Goal: Information Seeking & Learning: Learn about a topic

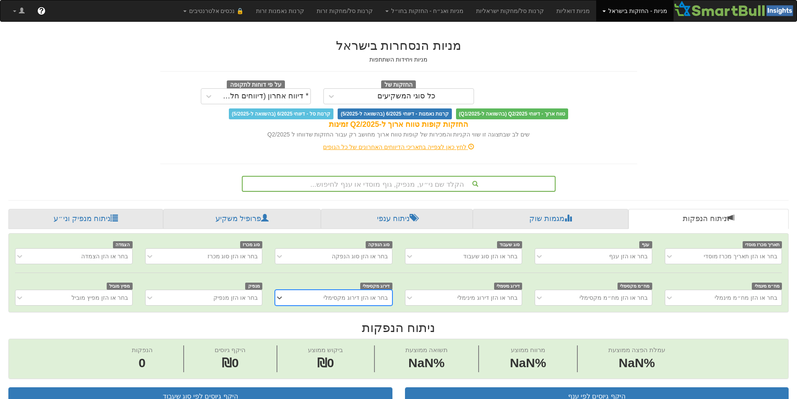
click at [344, 183] on div "הקלד שם ני״ע, מנפיק, גוף מוסדי או ענף לחיפוש..." at bounding box center [399, 184] width 312 height 14
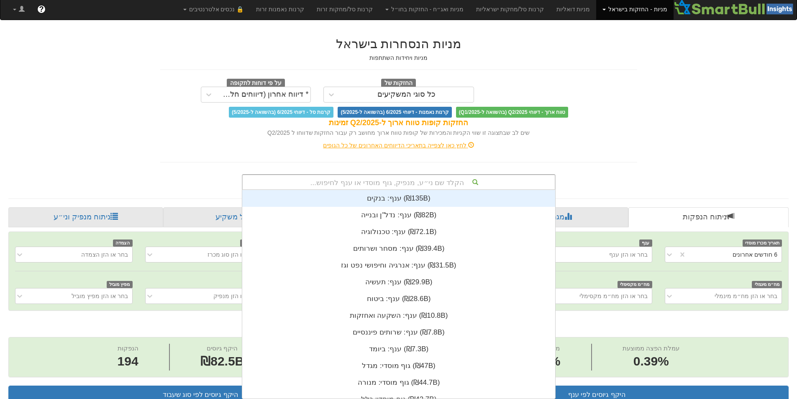
scroll to position [208, 0]
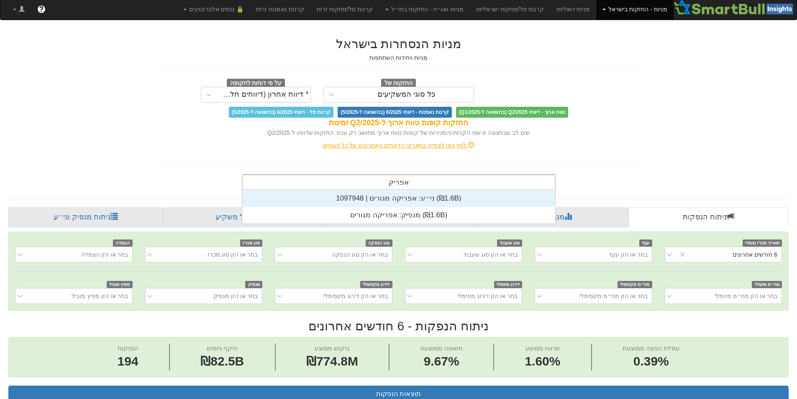
type input "אפריקה"
click at [416, 198] on div "ני״ע: ‏אפריקה מגורים | 1097948 ‎(₪1.6B)‎" at bounding box center [398, 198] width 313 height 17
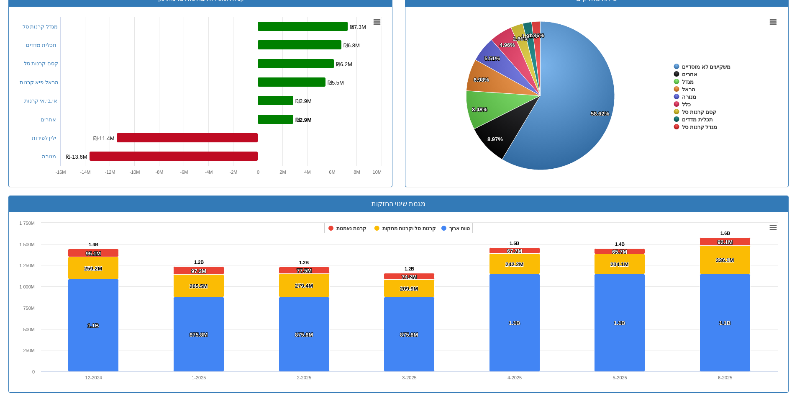
scroll to position [621, 0]
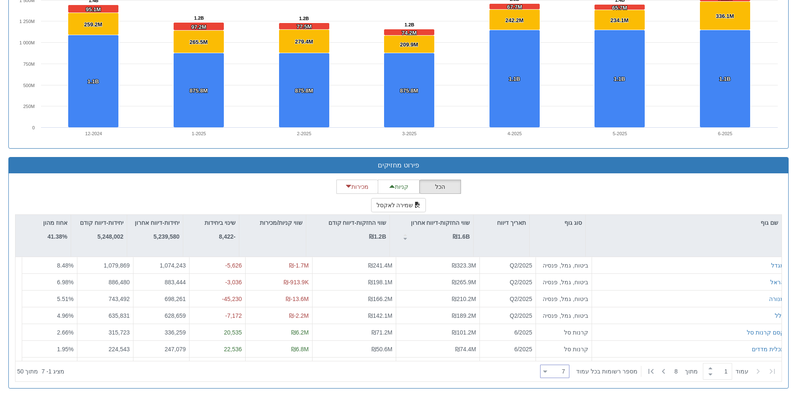
click at [561, 369] on div "7 7" at bounding box center [559, 372] width 22 height 12
click at [563, 359] on div "100" at bounding box center [560, 356] width 29 height 13
type input "100"
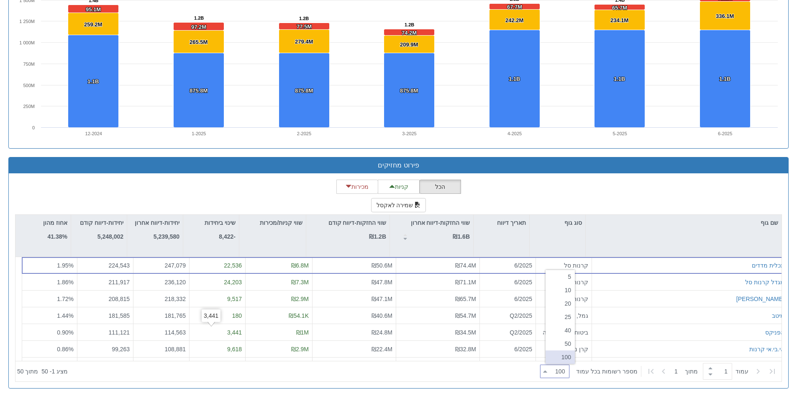
click at [622, 206] on div "הכל קניות מכירות שמירה לאקסל שם גוף סוג גוף תאריך דיווח שווי החזקות-דיווח אחרון…" at bounding box center [398, 281] width 767 height 202
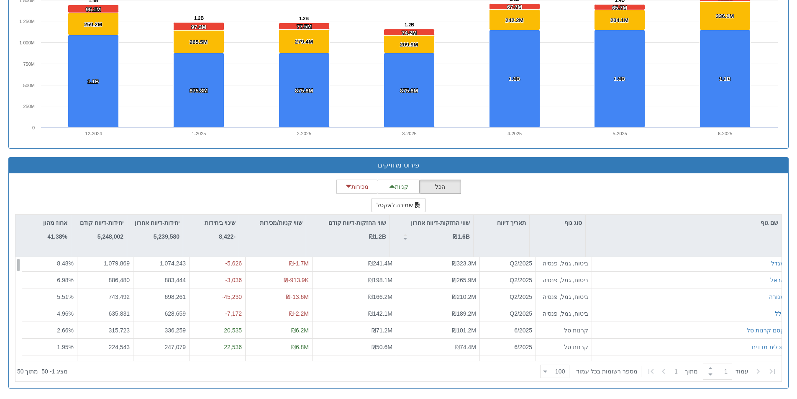
scroll to position [0, 0]
click at [548, 200] on div "הכל קניות מכירות שמירה לאקסל שם גוף סוג גוף תאריך דיווח שווי החזקות-דיווח אחרון…" at bounding box center [398, 281] width 767 height 202
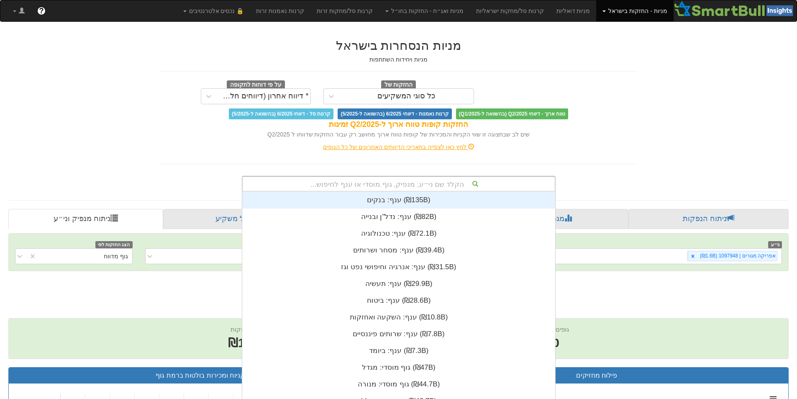
scroll to position [2, 0]
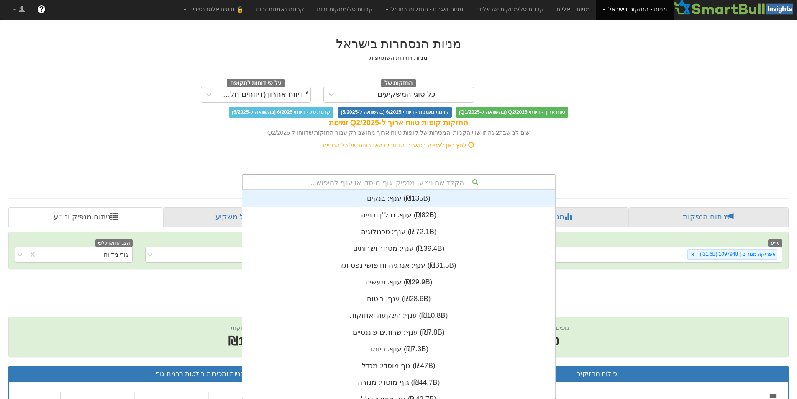
click at [352, 185] on div "הקלד שם ני״ע, מנפיק, גוף מוסדי או ענף לחיפוש..." at bounding box center [399, 182] width 312 height 14
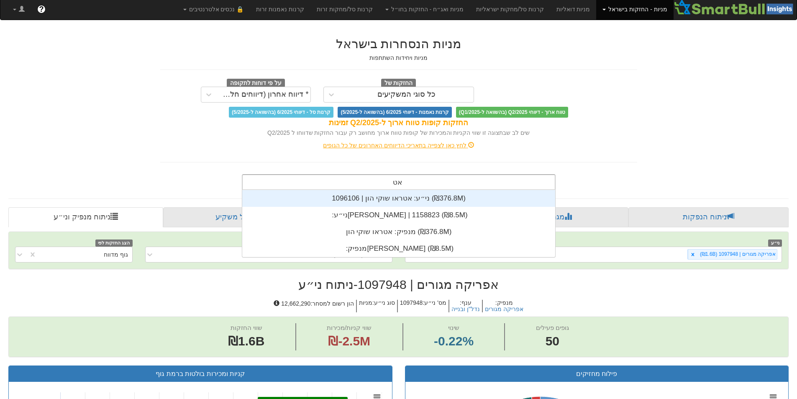
scroll to position [33, 0]
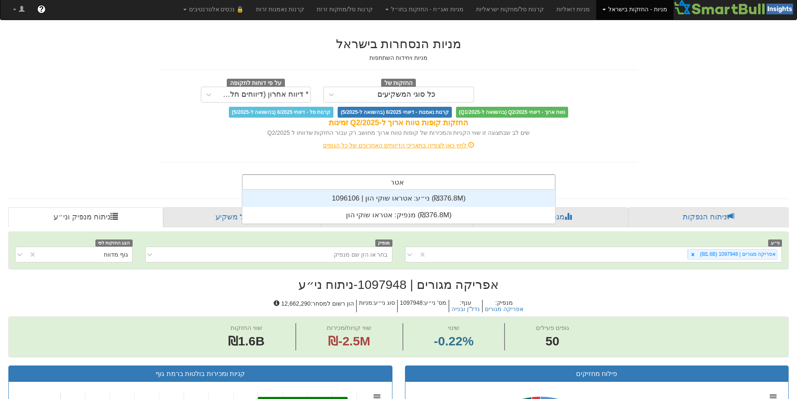
type input "אטראו"
click at [410, 201] on div "ני״ע: ‏אטראו שוקי הון | 1096106 ‎(₪376.8M)‎" at bounding box center [398, 198] width 313 height 17
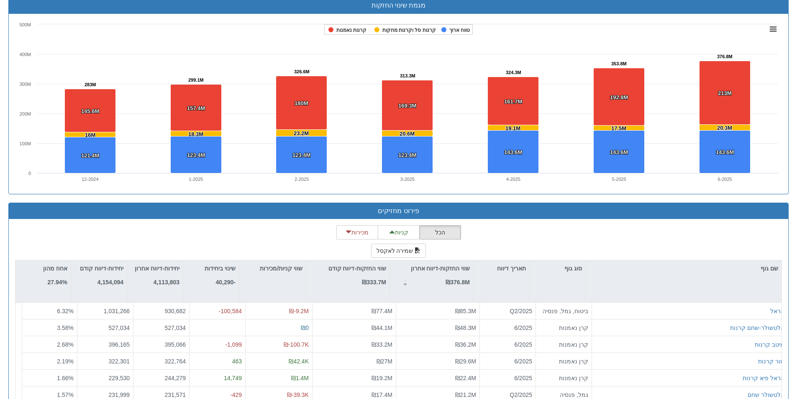
scroll to position [621, 0]
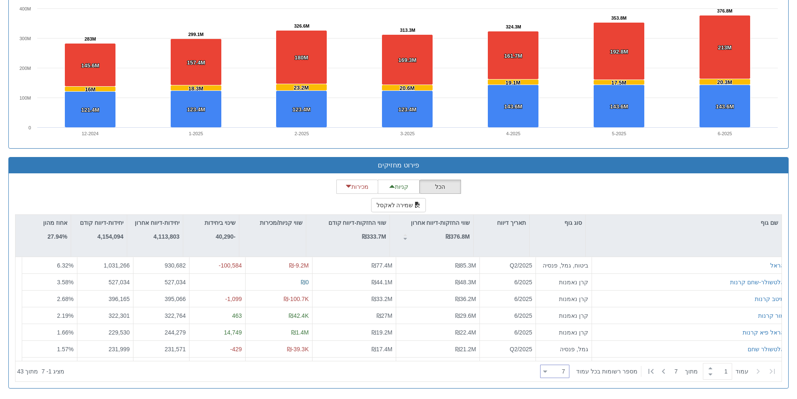
click at [563, 378] on div "7 7" at bounding box center [559, 372] width 22 height 12
click at [562, 362] on div "100" at bounding box center [560, 356] width 29 height 13
type input "100"
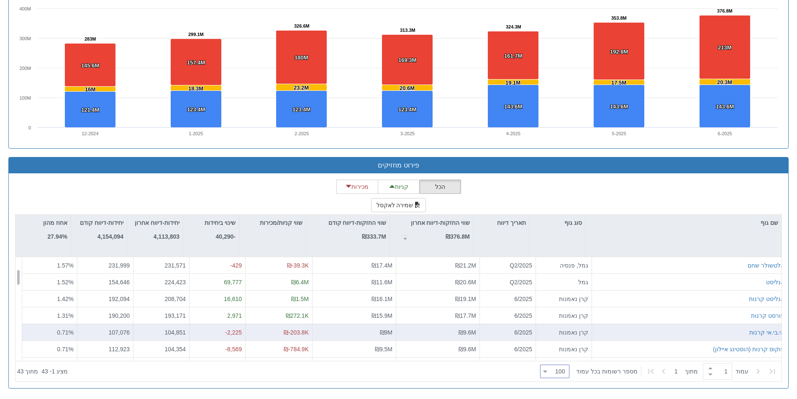
scroll to position [42, 0]
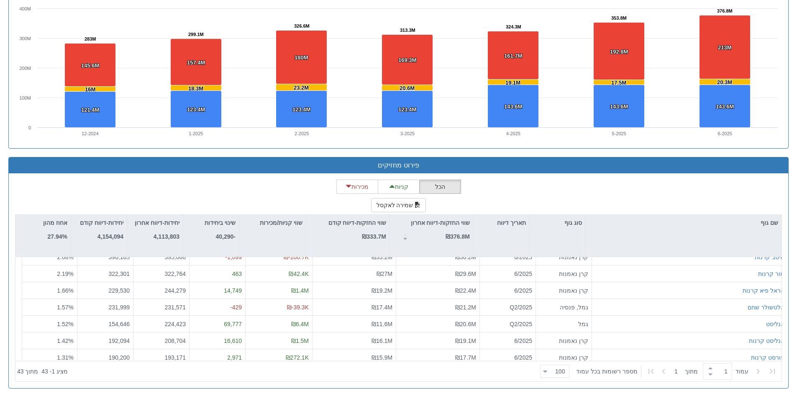
click at [605, 195] on div "הכל קניות מכירות שמירה לאקסל שם גוף סוג גוף תאריך דיווח שווי החזקות-דיווח אחרון…" at bounding box center [398, 281] width 767 height 202
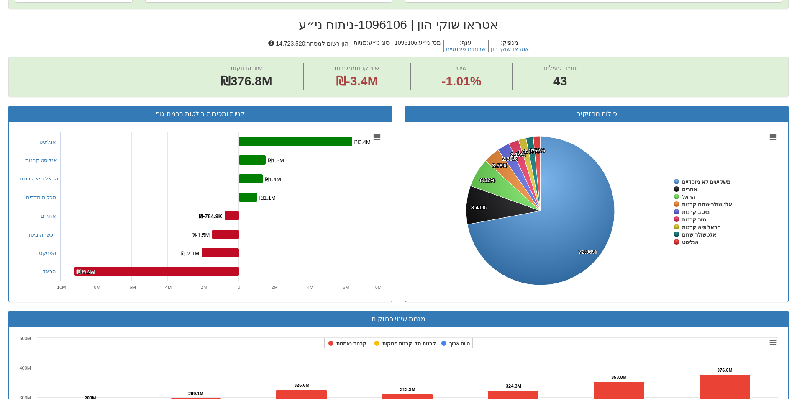
scroll to position [160, 0]
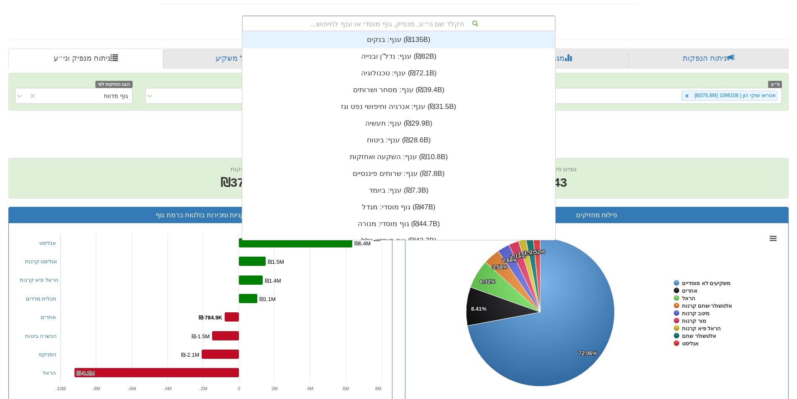
click at [378, 26] on div "הקלד שם ני״ע, מנפיק, גוף מוסדי או ענף לחיפוש..." at bounding box center [399, 23] width 312 height 14
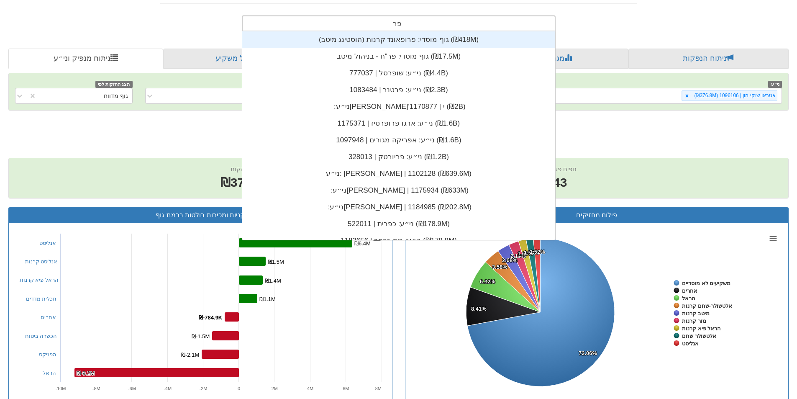
scroll to position [33, 0]
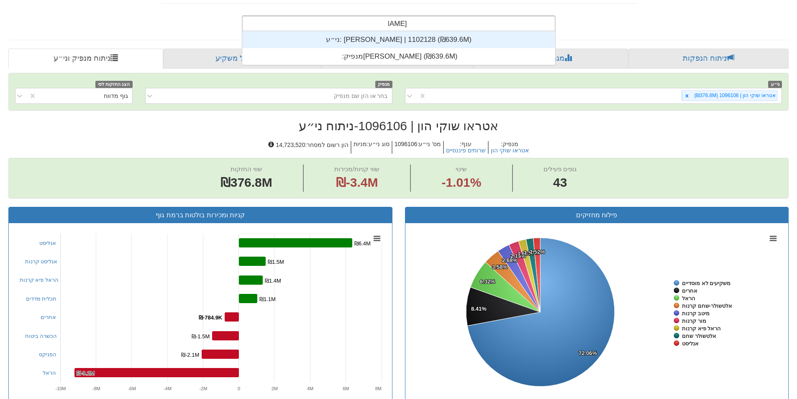
type input "פרשקוב"
click at [403, 42] on div "ני״ע: [PERSON_NAME] | 1102128 ‎(₪639.6M)‎" at bounding box center [398, 39] width 313 height 17
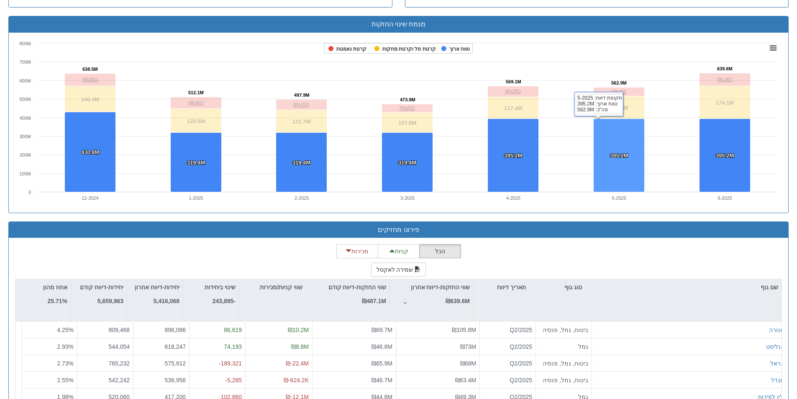
scroll to position [621, 0]
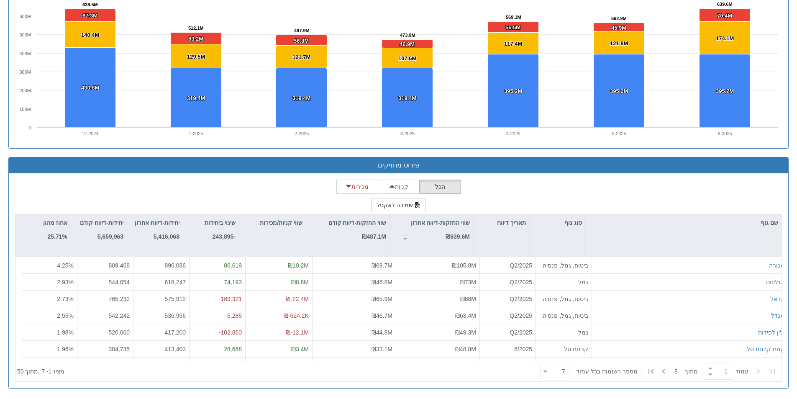
click at [676, 191] on div "הכל קניות מכירות שמירה לאקסל שם גוף סוג גוף תאריך דיווח שווי החזקות-דיווח אחרון…" at bounding box center [398, 281] width 767 height 202
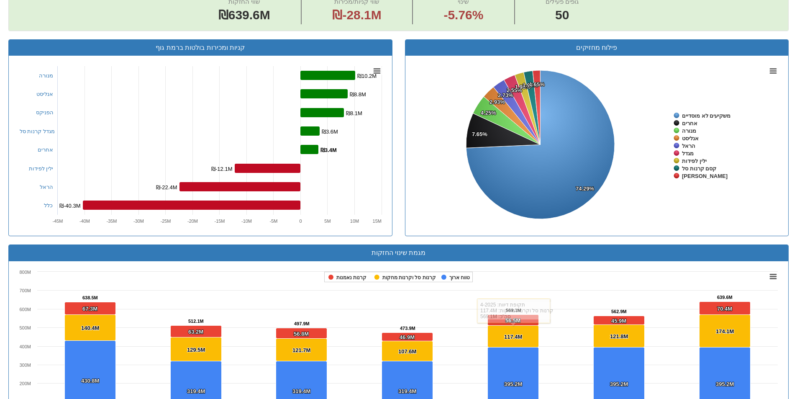
scroll to position [77, 0]
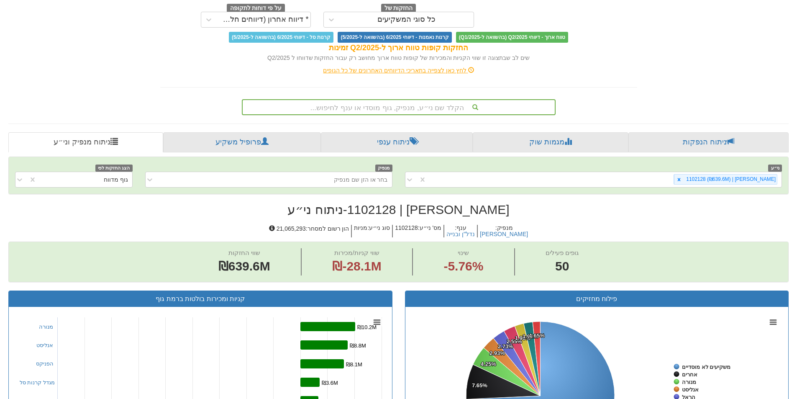
click at [381, 106] on div "הקלד שם ני״ע, מנפיק, גוף מוסדי או ענף לחיפוש..." at bounding box center [399, 107] width 312 height 14
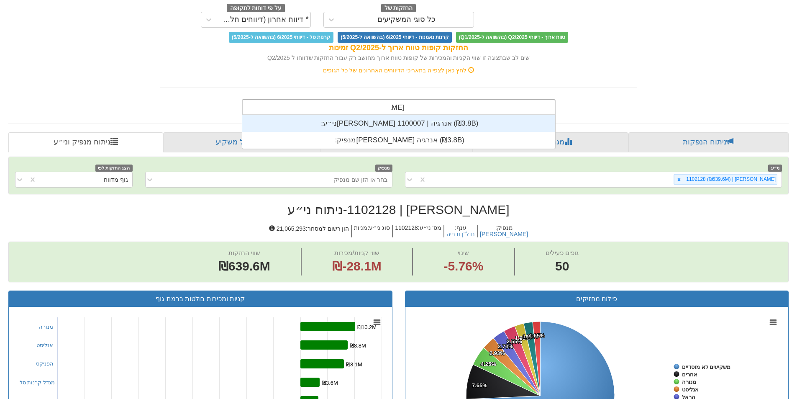
scroll to position [33, 0]
type input "[PERSON_NAME] אנר"
click at [415, 121] on div "ני״ע: ‏[PERSON_NAME] אנרגיה | 1100007 ‎(₪3.8B)‎" at bounding box center [398, 123] width 313 height 17
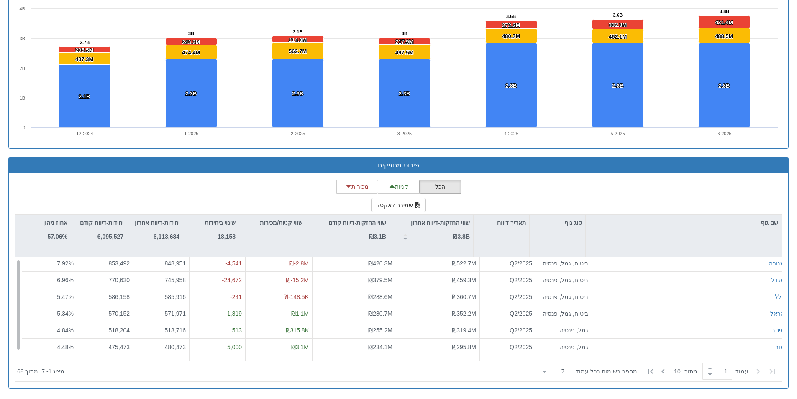
scroll to position [13, 0]
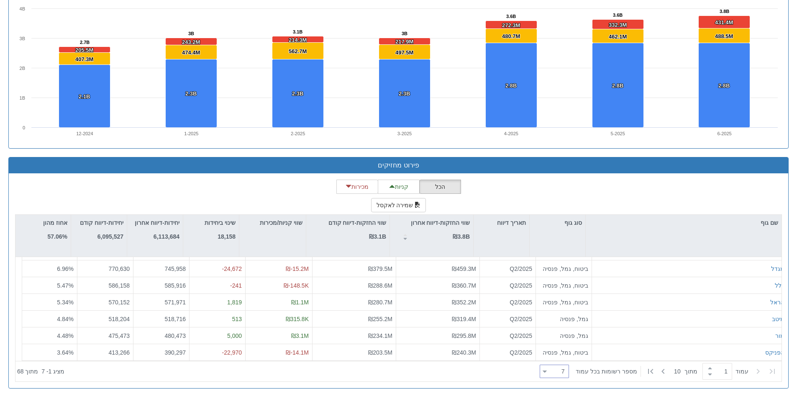
click at [561, 372] on div "7 7" at bounding box center [558, 372] width 22 height 12
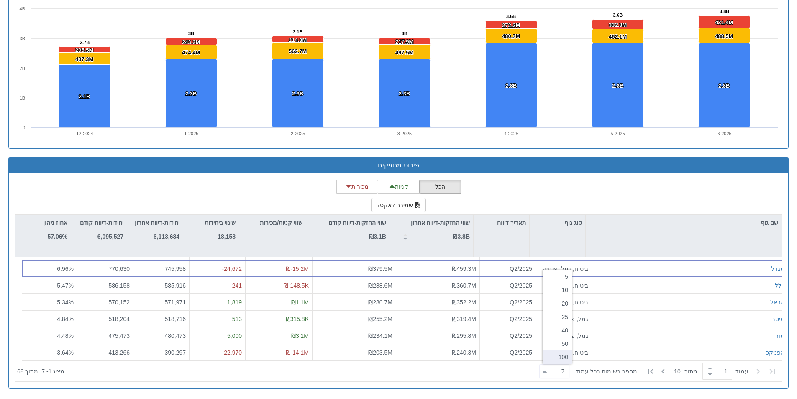
click at [561, 360] on div "100" at bounding box center [557, 356] width 29 height 13
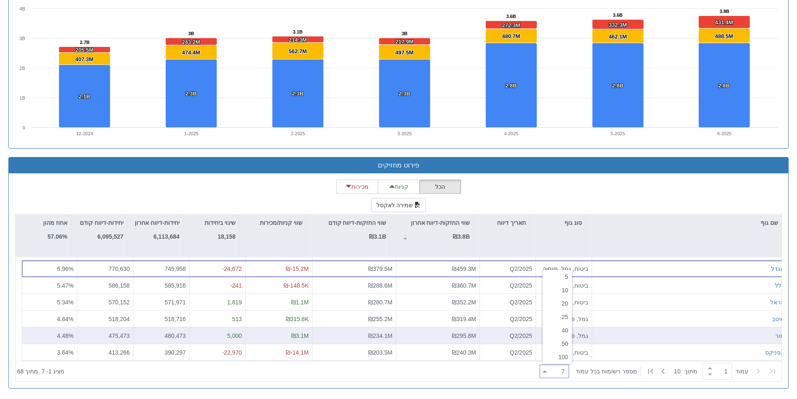
type input "100"
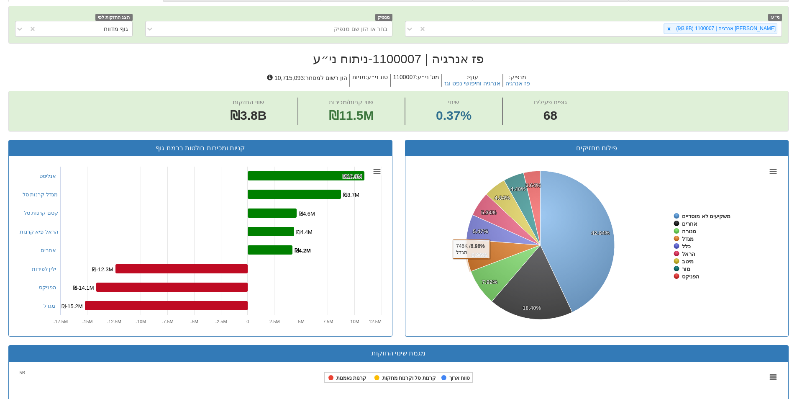
scroll to position [118, 0]
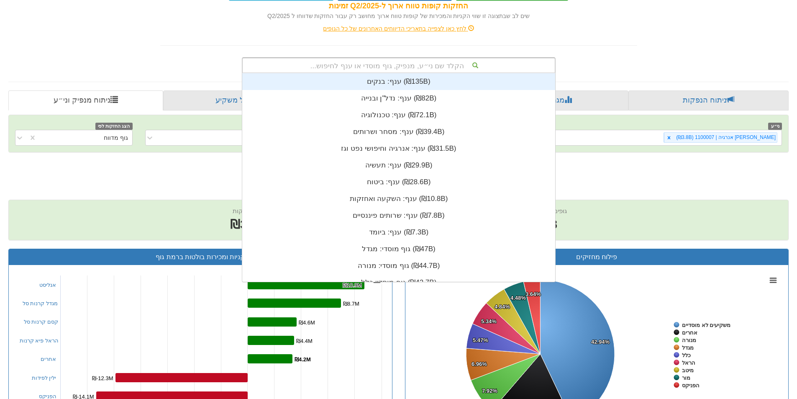
click at [357, 72] on div "הקלד שם ני״ע, מנפיק, גוף מוסדי או ענף לחיפוש..." at bounding box center [399, 65] width 312 height 14
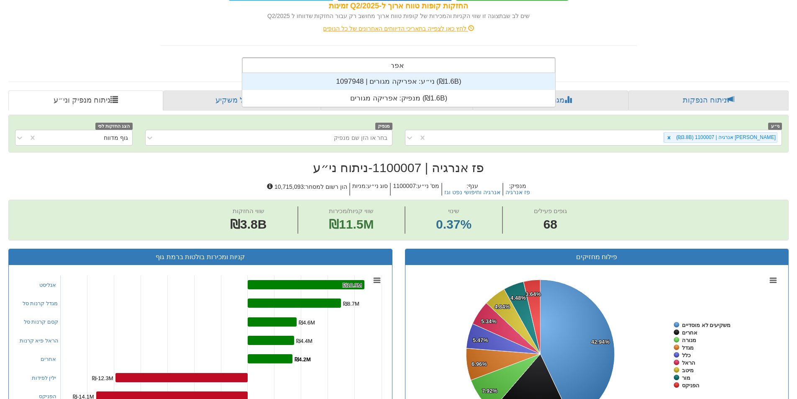
scroll to position [33, 0]
type input "אפריקה"
click at [399, 81] on div "ני״ע: ‏אפריקה מגורים | 1097948 ‎(₪1.6B)‎" at bounding box center [398, 81] width 313 height 17
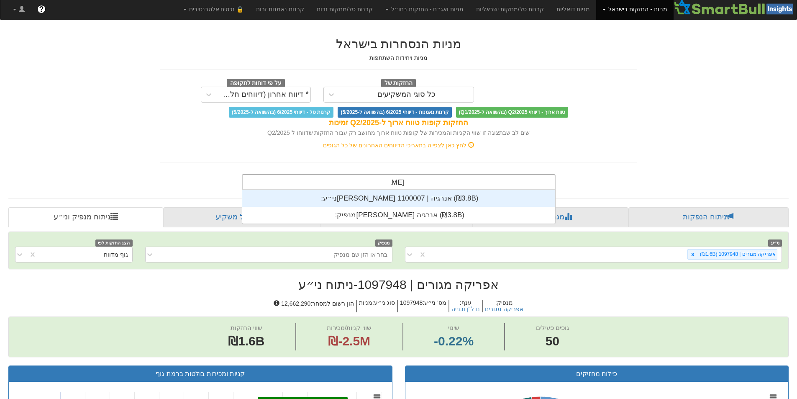
scroll to position [33, 0]
type input "[PERSON_NAME] אנר"
click at [409, 199] on div "ני״ע: ‏[PERSON_NAME] אנרגיה | 1100007 ‎(₪3.8B)‎" at bounding box center [398, 198] width 313 height 17
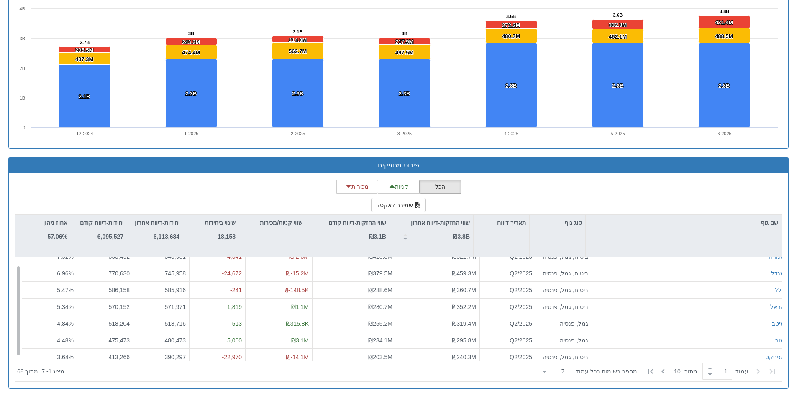
scroll to position [13, 0]
click at [547, 371] on div at bounding box center [545, 371] width 4 height 11
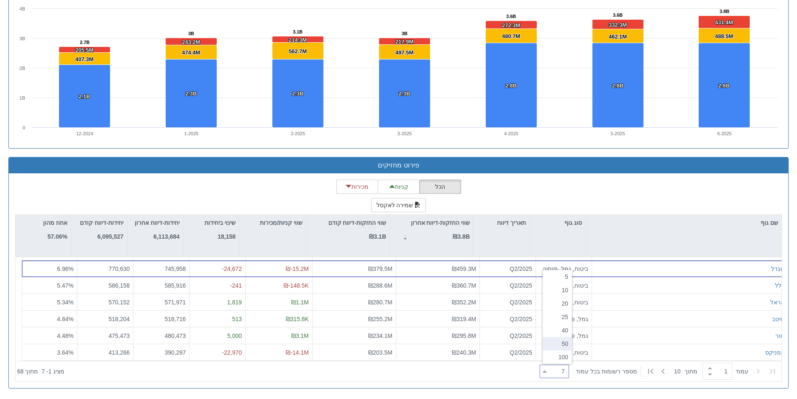
click at [561, 346] on div "50" at bounding box center [557, 343] width 29 height 13
type input "50"
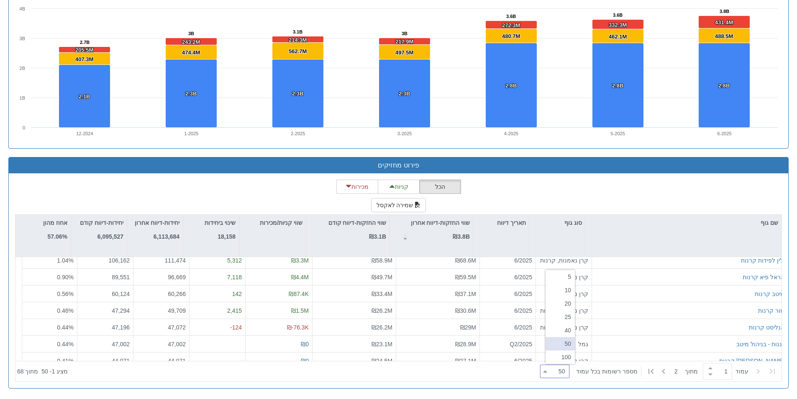
scroll to position [0, 0]
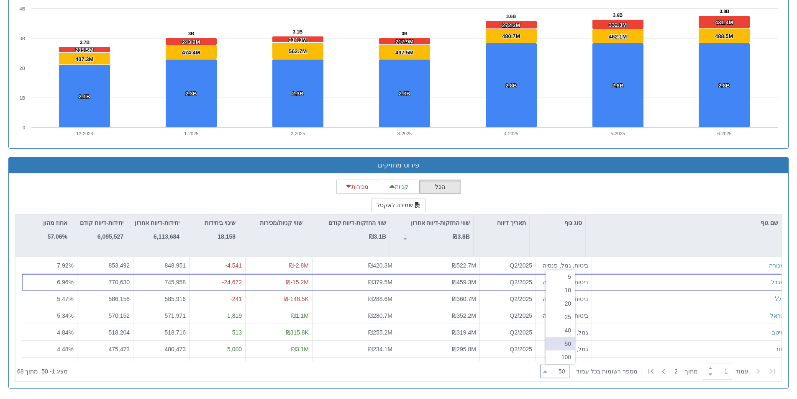
click at [626, 195] on div "הכל קניות מכירות שמירה לאקסל שם גוף סוג גוף תאריך דיווח שווי החזקות-דיווח אחרון…" at bounding box center [398, 281] width 767 height 202
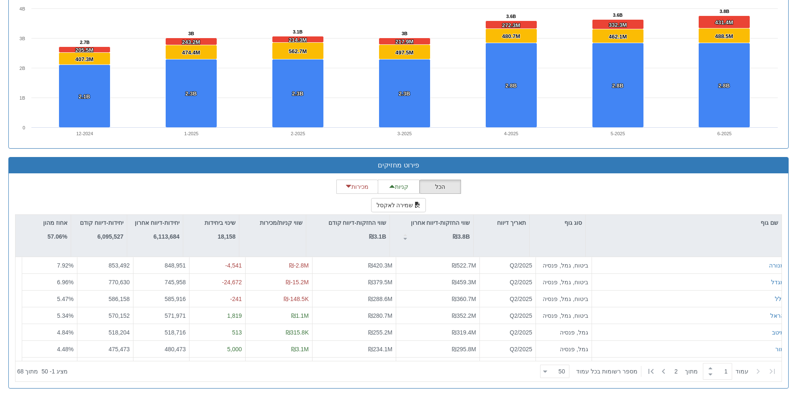
click at [270, 194] on div "הכל קניות מכירות שמירה לאקסל שם גוף סוג גוף תאריך דיווח שווי החזקות-דיווח אחרון…" at bounding box center [398, 281] width 767 height 202
